Goal: Navigation & Orientation: Find specific page/section

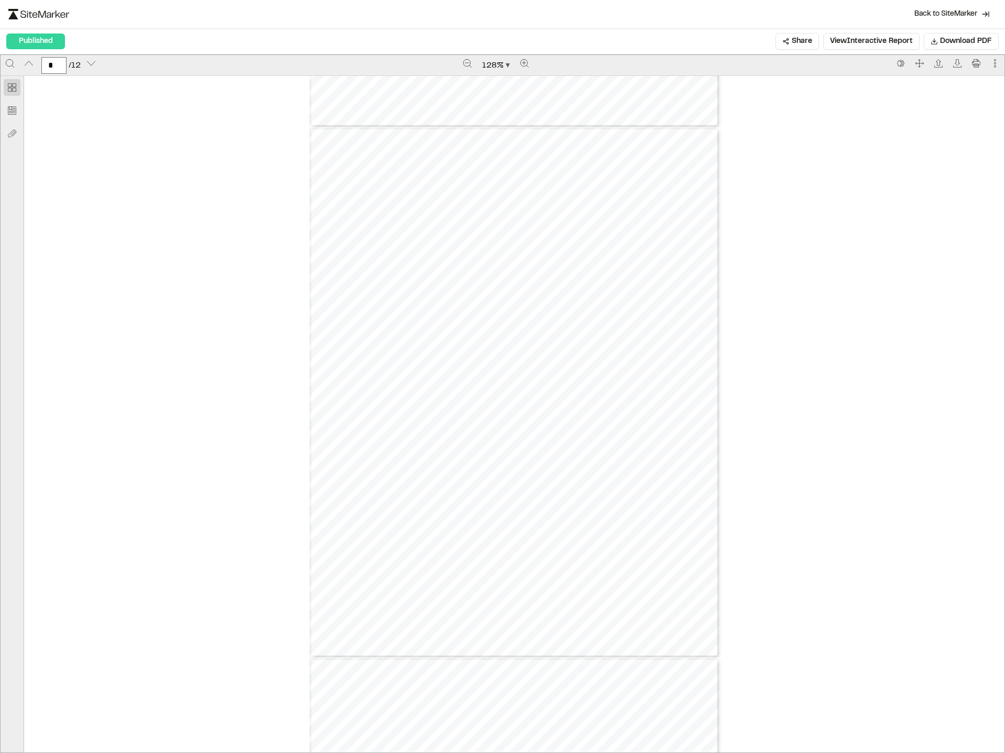
scroll to position [1408, 0]
type input "*"
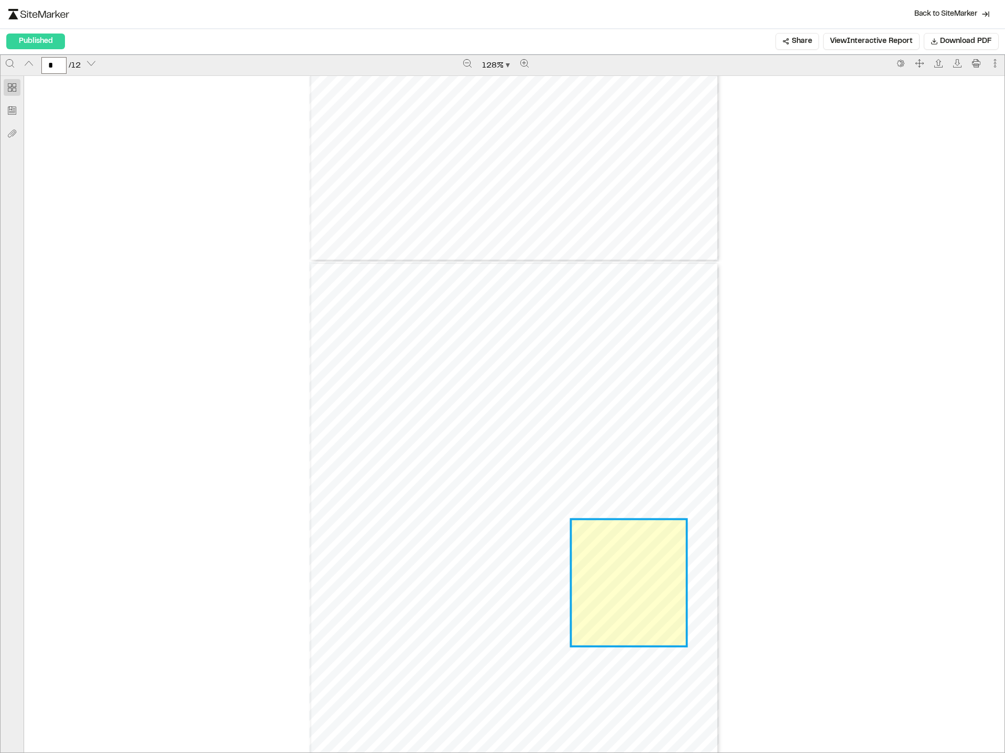
click at [594, 581] on link "Page 5" at bounding box center [629, 582] width 114 height 125
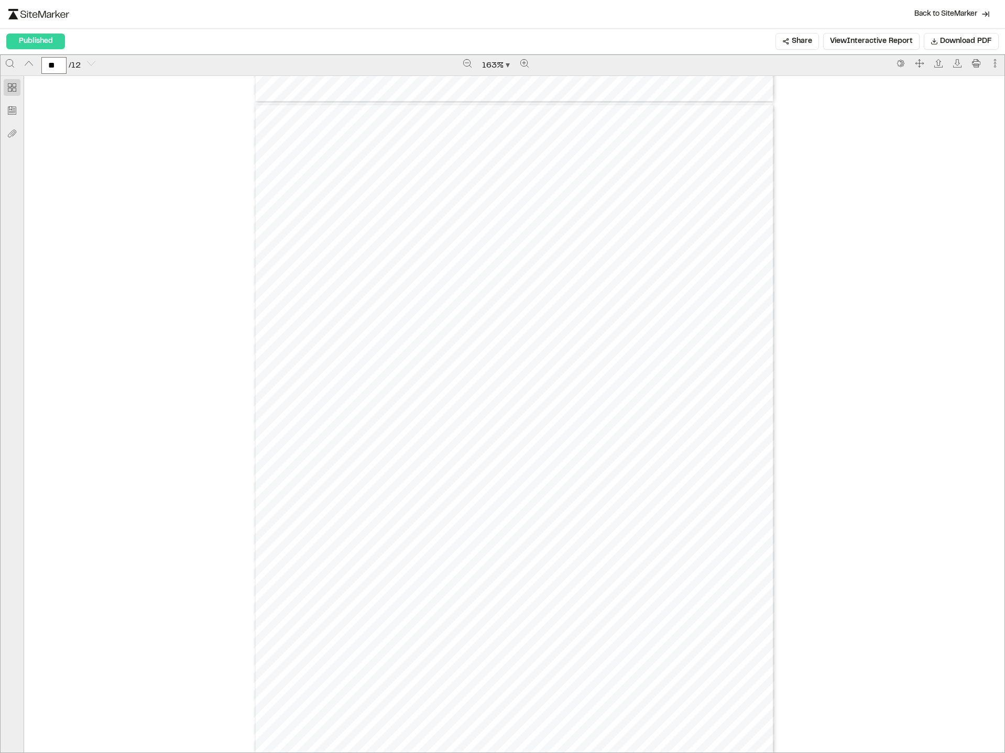
scroll to position [7416, 0]
type input "*"
